Goal: Transaction & Acquisition: Download file/media

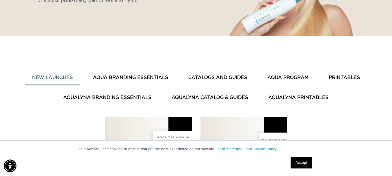
scroll to position [0, 351]
click at [291, 79] on button "AQUA PROGRAM" at bounding box center [287, 77] width 55 height 14
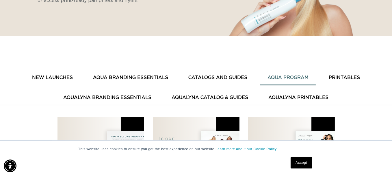
click at [236, 78] on button "CATALOGS AND GUIDES" at bounding box center [217, 77] width 73 height 14
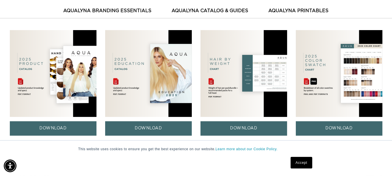
scroll to position [159, 0]
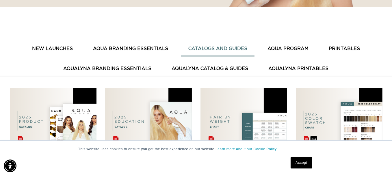
click at [139, 42] on button "AQUA BRANDING ESSENTIALS" at bounding box center [131, 49] width 90 height 14
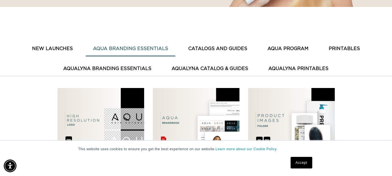
scroll to position [0, 351]
click at [80, 65] on button "AquaLyna Branding Essentials" at bounding box center [107, 69] width 103 height 14
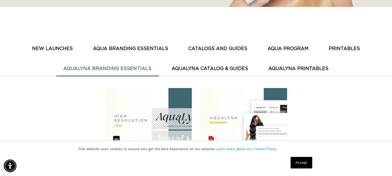
click at [186, 70] on button "AquaLyna Catalog & Guides" at bounding box center [210, 69] width 91 height 14
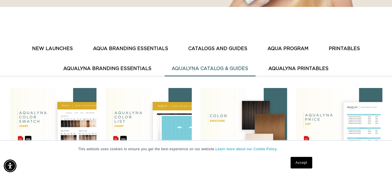
click at [267, 69] on button "AquaLyna Printables" at bounding box center [298, 69] width 75 height 14
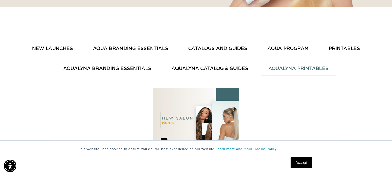
scroll to position [0, 702]
click at [334, 49] on button "PRINTABLES" at bounding box center [344, 49] width 46 height 14
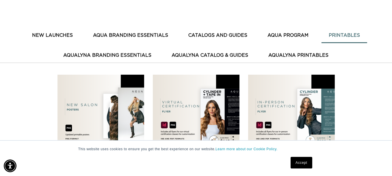
scroll to position [159, 0]
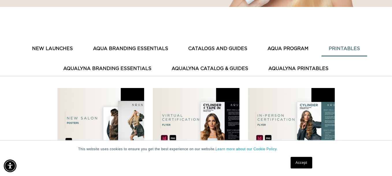
click at [52, 50] on button "New Launches" at bounding box center [52, 49] width 55 height 14
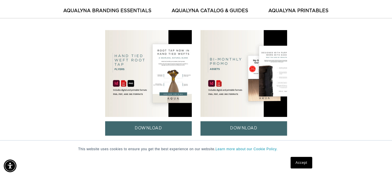
scroll to position [131, 0]
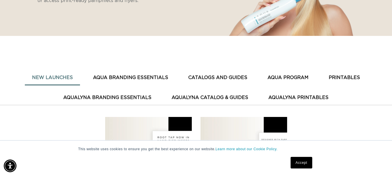
click at [137, 73] on button "AQUA BRANDING ESSENTIALS" at bounding box center [131, 77] width 90 height 14
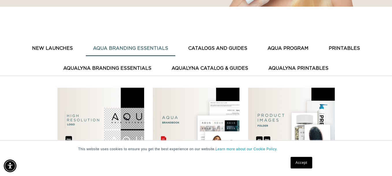
scroll to position [159, 0]
click at [210, 47] on button "CATALOGS AND GUIDES" at bounding box center [217, 49] width 73 height 14
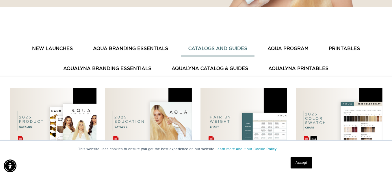
scroll to position [0, 0]
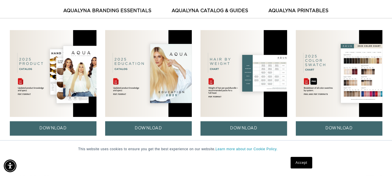
click at [151, 119] on div "DOWNLOAD" at bounding box center [148, 82] width 87 height 105
click at [144, 130] on link "DOWNLOAD" at bounding box center [148, 128] width 87 height 14
